Goal: Navigation & Orientation: Find specific page/section

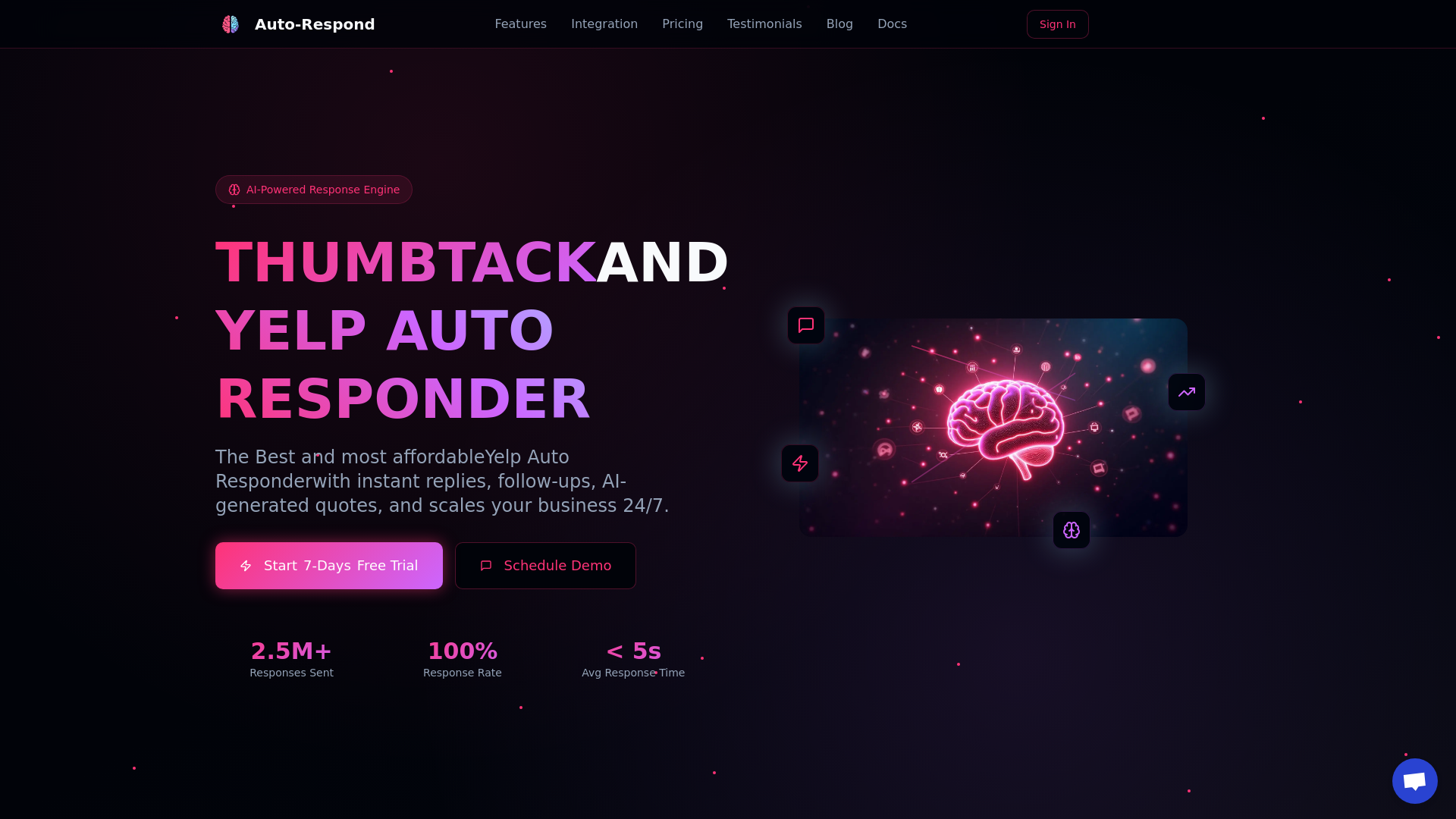
click at [826, 24] on link "Blog" at bounding box center [839, 24] width 27 height 18
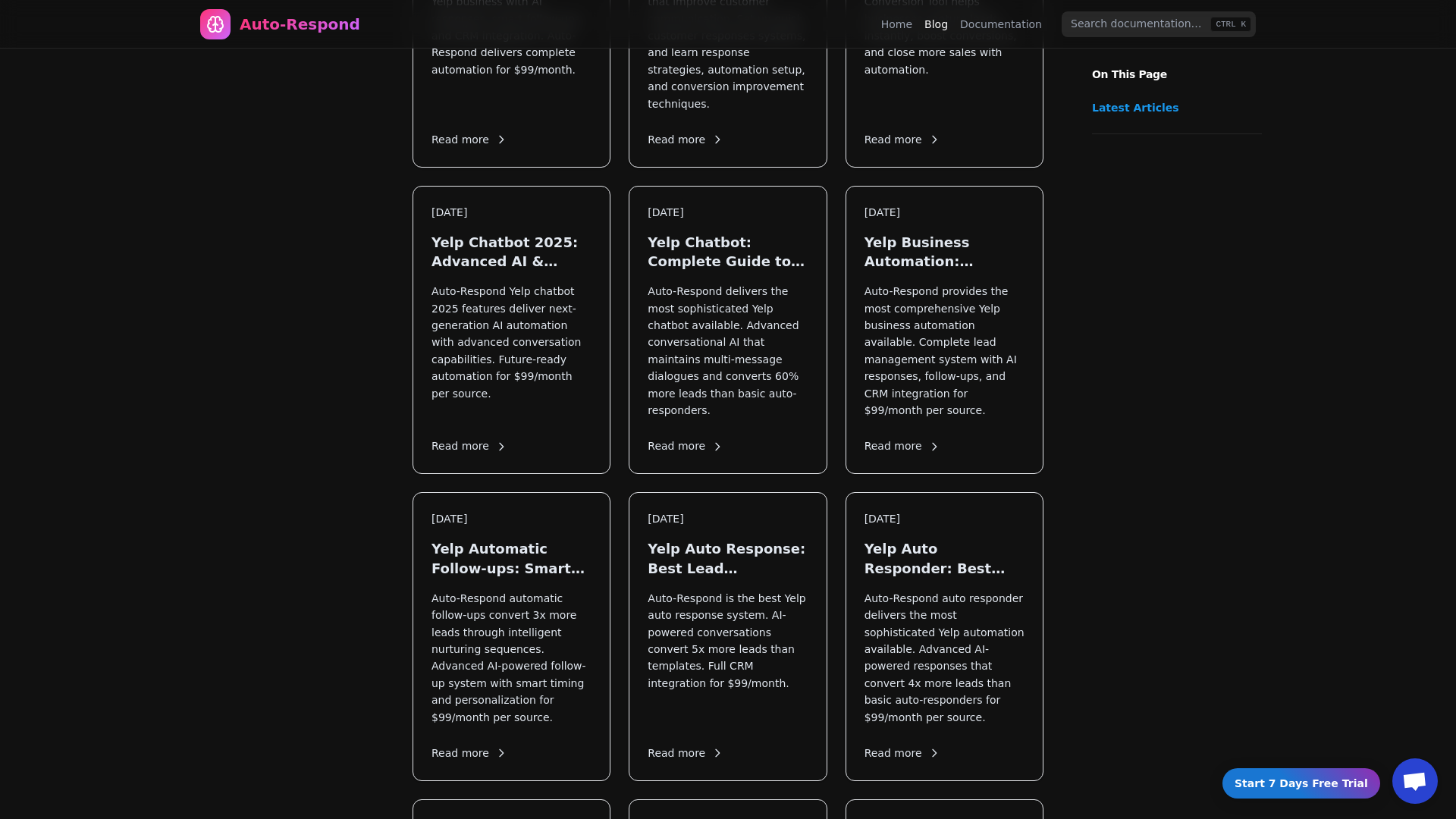
scroll to position [1354, 0]
